Goal: Task Accomplishment & Management: Use online tool/utility

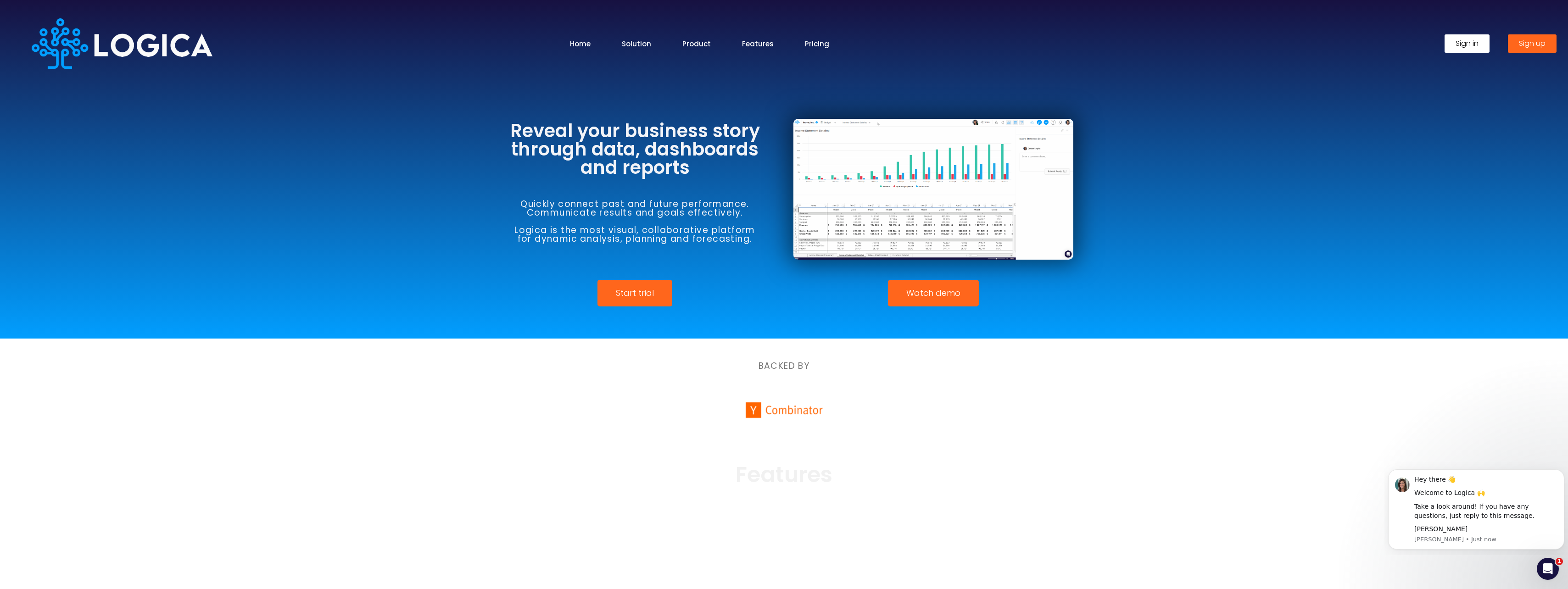
click at [1471, 43] on span "Sign in" at bounding box center [1466, 43] width 23 height 7
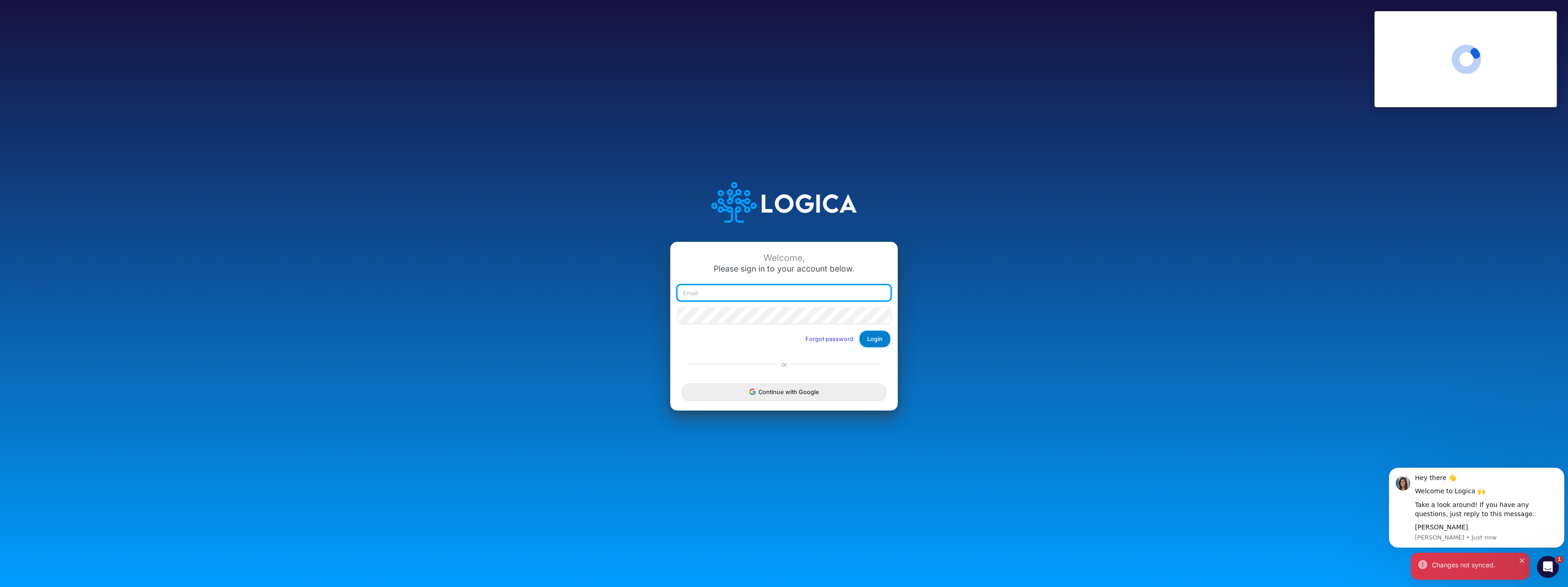
type input "[EMAIL_ADDRESS][DOMAIN_NAME]"
click at [876, 340] on button "Login" at bounding box center [875, 339] width 31 height 17
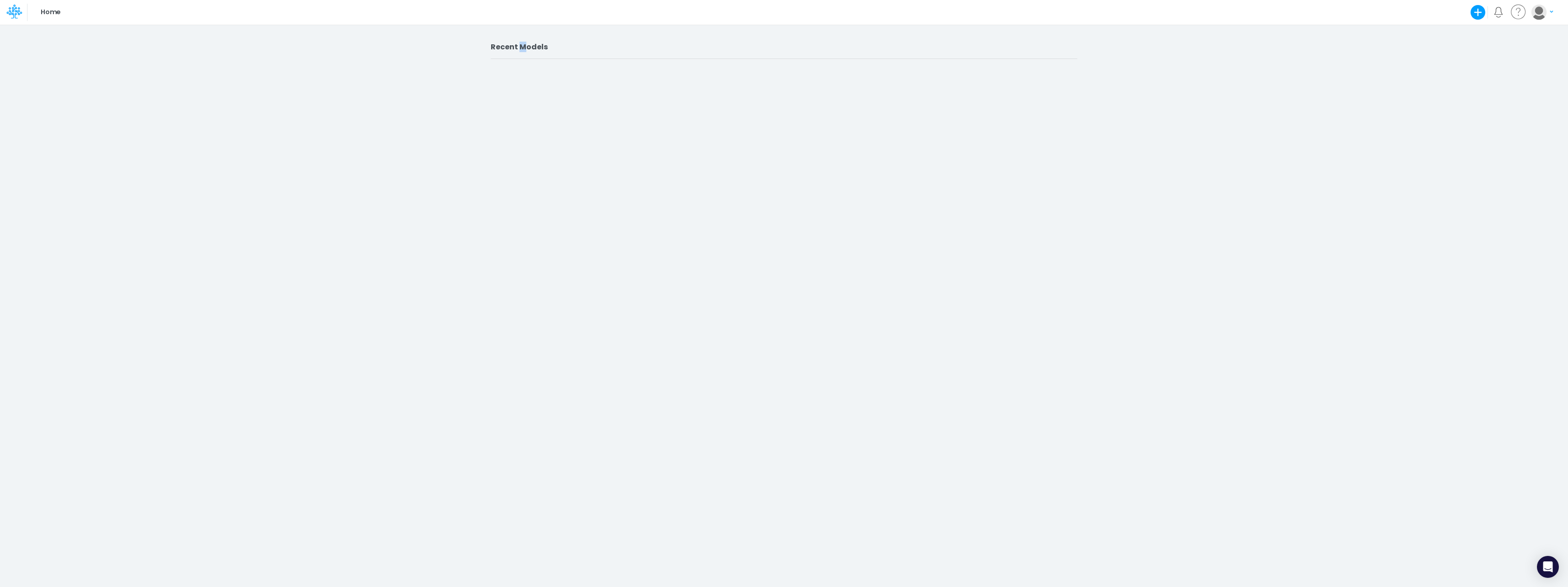
drag, startPoint x: 522, startPoint y: 46, endPoint x: 519, endPoint y: 51, distance: 5.8
click at [519, 51] on h2 "Recent Models" at bounding box center [784, 47] width 587 height 9
click at [51, 10] on p "Home" at bounding box center [51, 12] width 20 height 10
